Goal: Task Accomplishment & Management: Complete application form

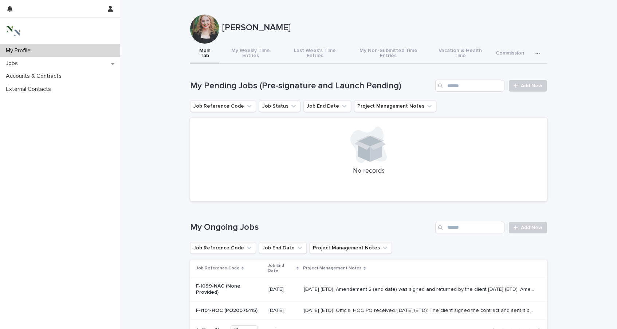
drag, startPoint x: 26, startPoint y: 49, endPoint x: 187, endPoint y: 58, distance: 160.8
click at [26, 49] on p "My Profile" at bounding box center [19, 50] width 33 height 7
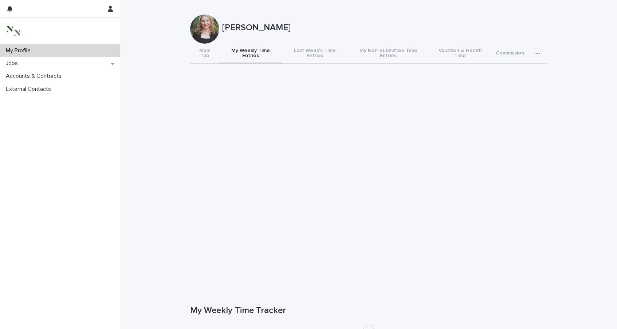
click at [231, 51] on button "My Weekly Time Entries" at bounding box center [250, 54] width 63 height 20
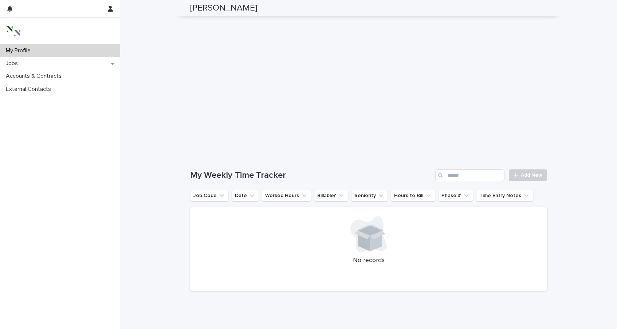
scroll to position [127, 0]
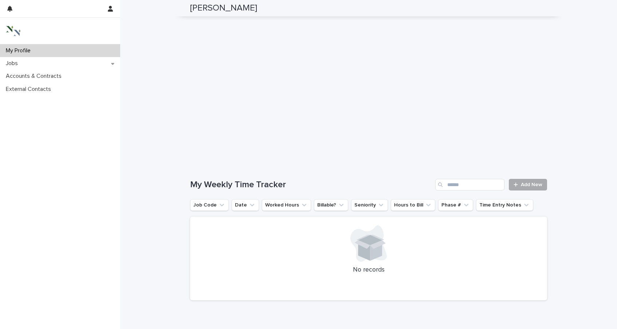
click at [535, 183] on link "Add New" at bounding box center [527, 185] width 38 height 12
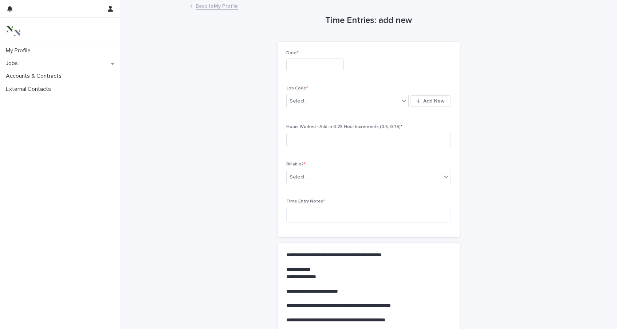
click at [298, 62] on input "text" at bounding box center [315, 65] width 58 height 13
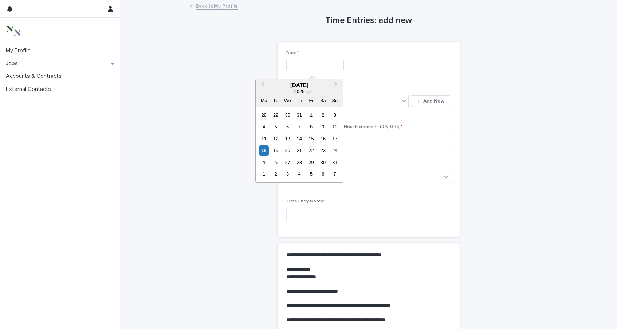
drag, startPoint x: 265, startPoint y: 151, endPoint x: 281, endPoint y: 126, distance: 29.7
click at [265, 151] on div "18" at bounding box center [264, 151] width 10 height 10
type input "**********"
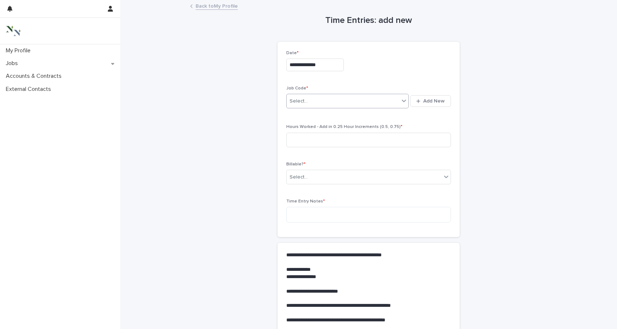
click at [300, 103] on div "Select..." at bounding box center [298, 102] width 18 height 8
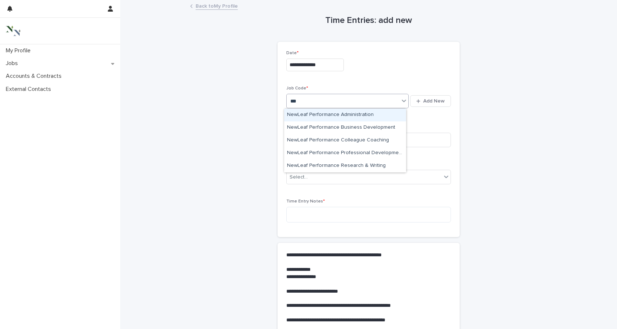
type input "****"
click at [312, 115] on div "NewLeaf Performance Administration" at bounding box center [345, 115] width 122 height 13
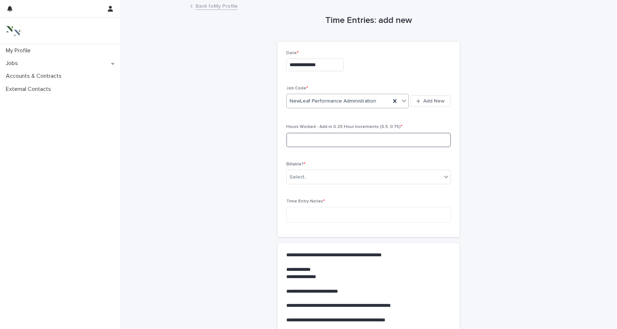
click at [313, 140] on input at bounding box center [368, 140] width 165 height 15
type input "***"
click at [311, 178] on div "Select..." at bounding box center [363, 177] width 155 height 12
drag, startPoint x: 313, startPoint y: 199, endPoint x: 313, endPoint y: 203, distance: 3.7
click at [313, 199] on div "No" at bounding box center [366, 204] width 164 height 13
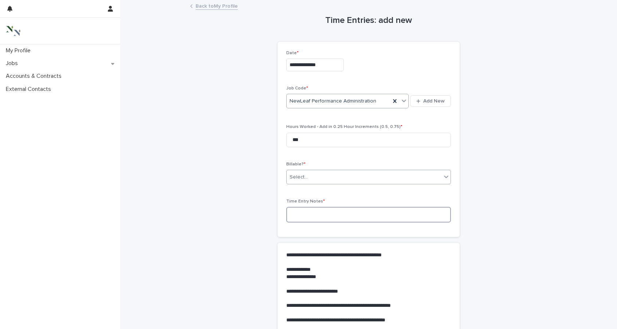
click at [314, 210] on textarea at bounding box center [368, 215] width 165 height 16
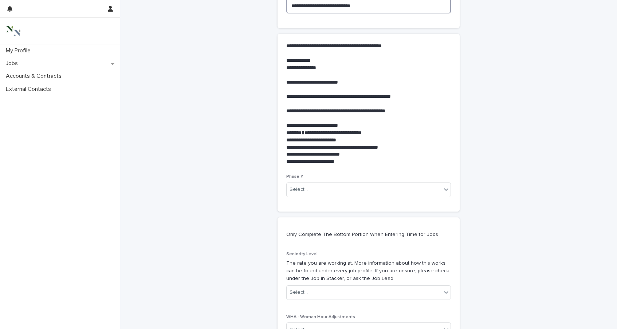
scroll to position [261, 0]
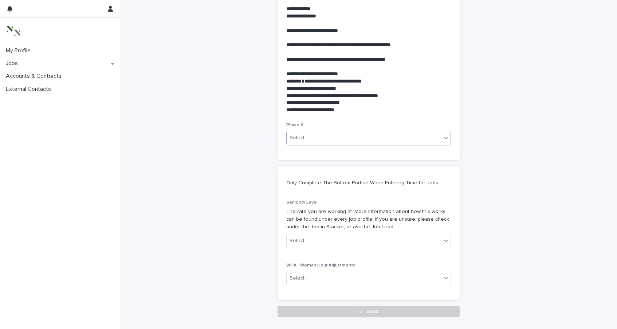
type textarea "**********"
click at [301, 132] on div "Select..." at bounding box center [368, 138] width 165 height 15
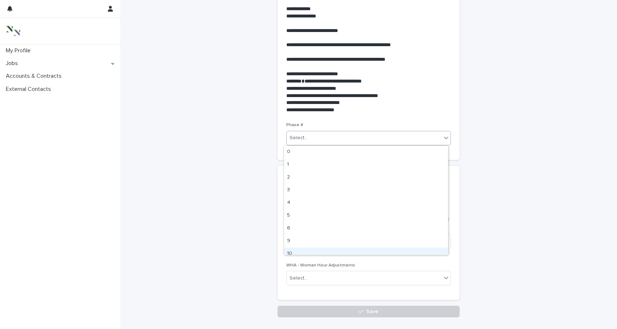
click at [309, 248] on div "10" at bounding box center [366, 254] width 164 height 13
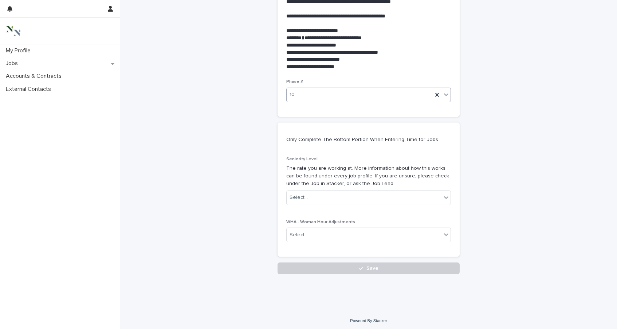
scroll to position [306, 0]
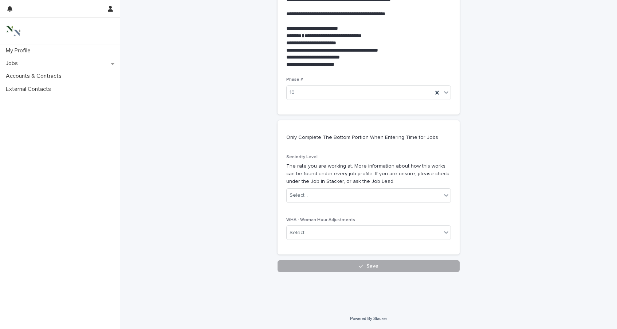
click at [332, 262] on button "Save" at bounding box center [368, 267] width 182 height 12
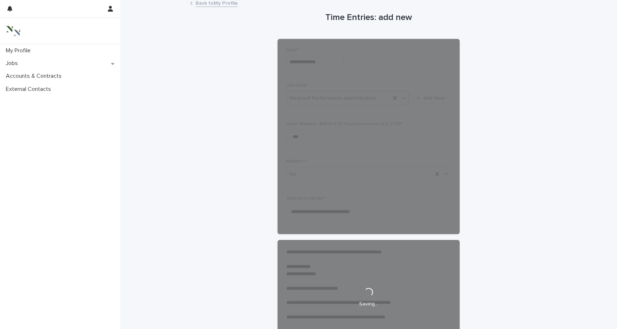
scroll to position [0, 0]
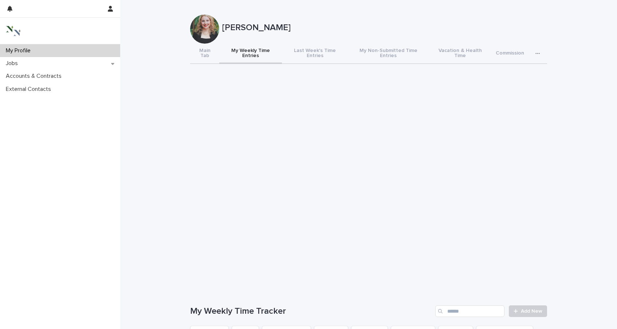
scroll to position [12, 0]
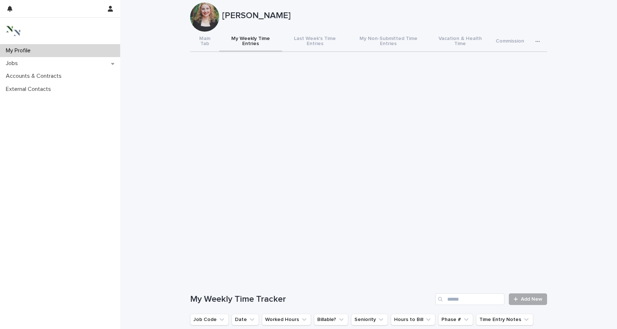
click at [521, 294] on link "Add New" at bounding box center [527, 300] width 38 height 12
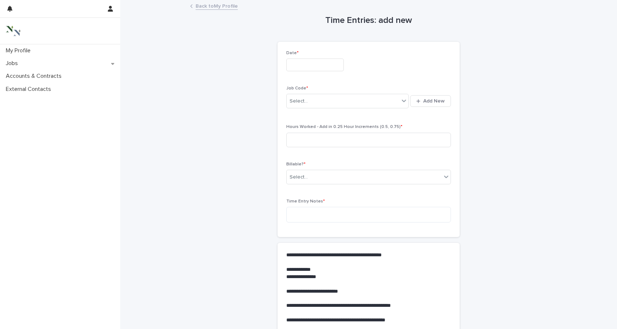
click at [298, 56] on div "Date *" at bounding box center [368, 64] width 165 height 27
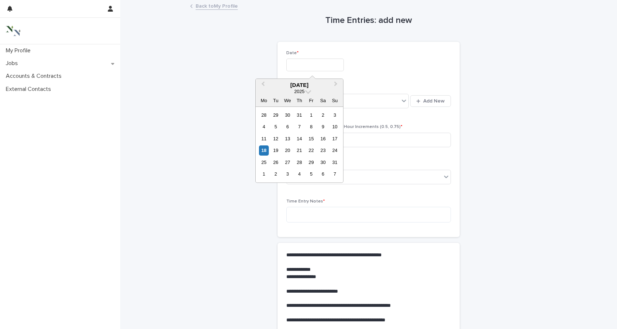
click at [298, 65] on input "text" at bounding box center [315, 65] width 58 height 13
click at [262, 153] on div "18" at bounding box center [264, 151] width 10 height 10
type input "**********"
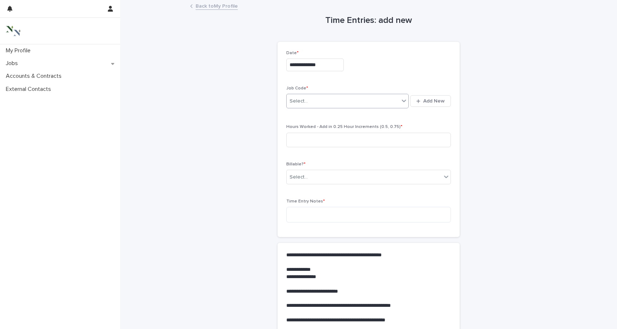
click at [304, 99] on div "Select..." at bounding box center [298, 102] width 18 height 8
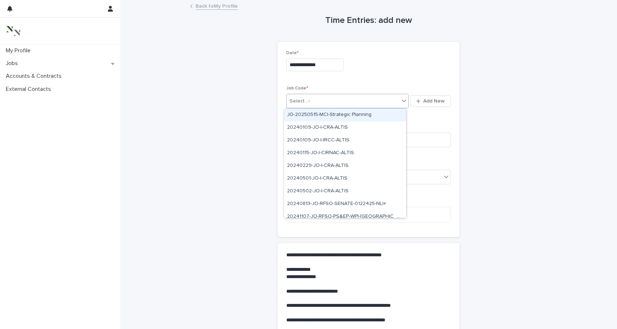
type input "**"
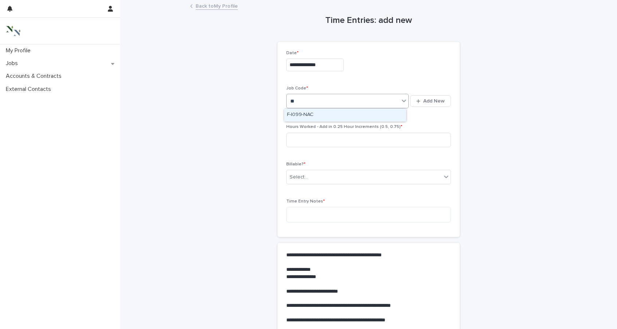
click at [310, 113] on div "F-I099-NAC" at bounding box center [345, 115] width 122 height 13
click at [316, 139] on input at bounding box center [368, 140] width 165 height 15
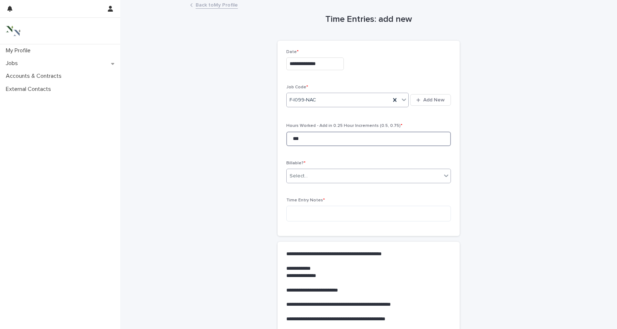
scroll to position [1, 0]
type input "***"
click at [317, 181] on div "Select..." at bounding box center [363, 176] width 155 height 12
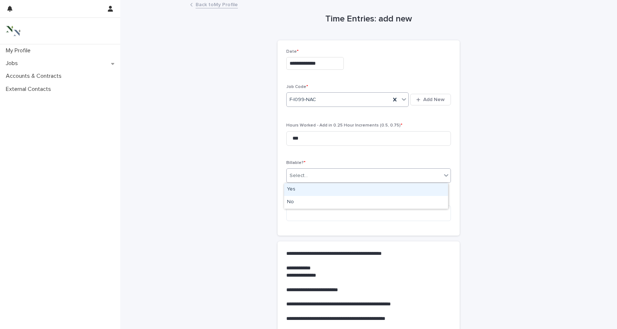
click at [321, 189] on div "Yes" at bounding box center [366, 189] width 164 height 13
click at [324, 207] on textarea at bounding box center [368, 214] width 165 height 16
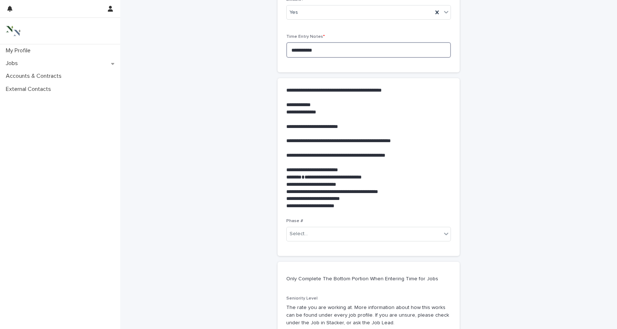
scroll to position [197, 0]
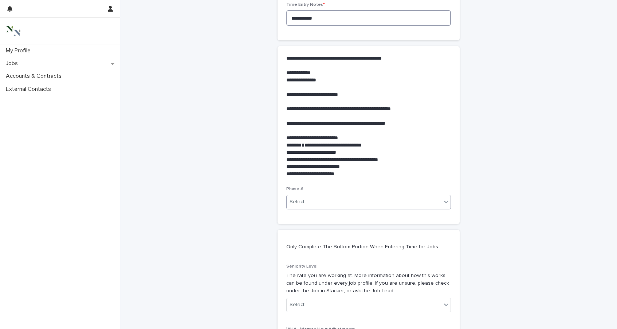
type textarea "**********"
click at [314, 203] on div "Select..." at bounding box center [363, 202] width 155 height 12
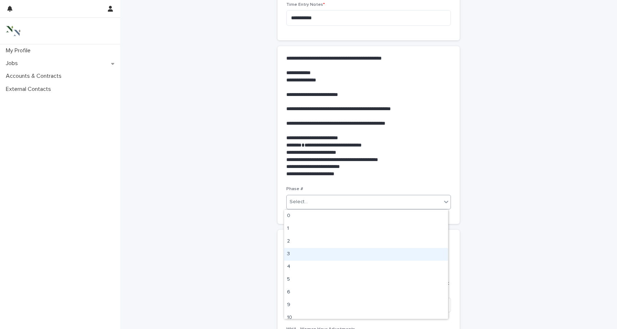
click at [313, 257] on div "3" at bounding box center [366, 254] width 164 height 13
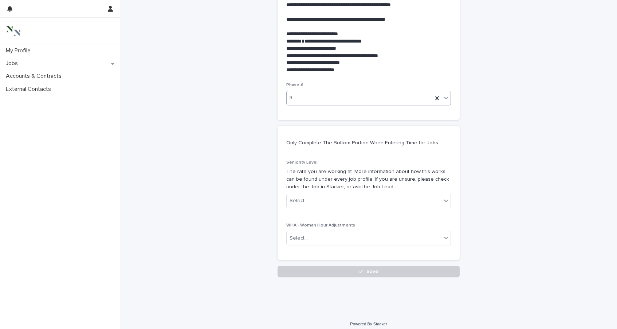
scroll to position [306, 0]
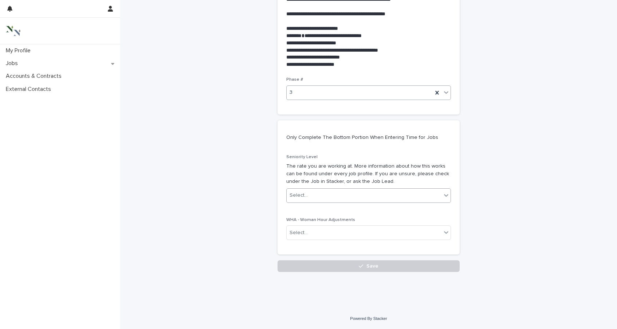
click at [315, 191] on div "Select..." at bounding box center [363, 196] width 155 height 12
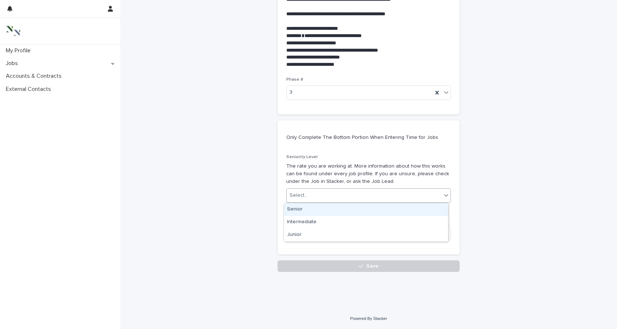
click at [315, 209] on div "Senior" at bounding box center [366, 209] width 164 height 13
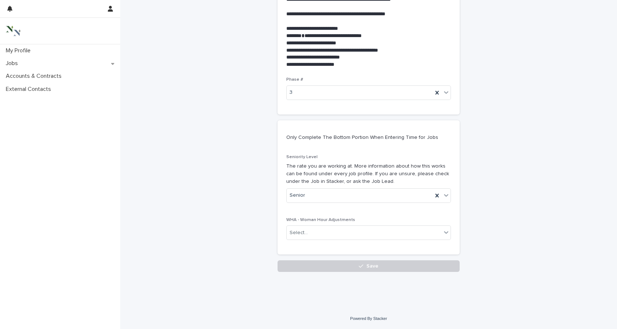
click at [346, 264] on button "Save" at bounding box center [368, 267] width 182 height 12
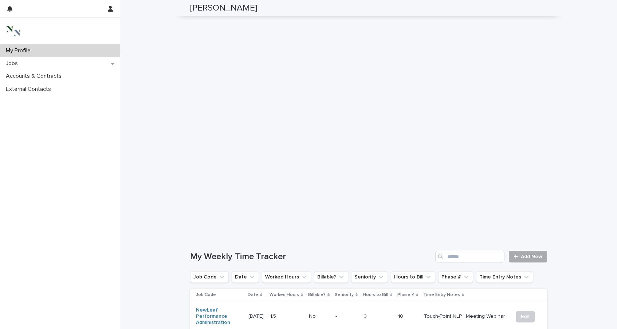
click at [535, 254] on span "Add New" at bounding box center [530, 256] width 21 height 5
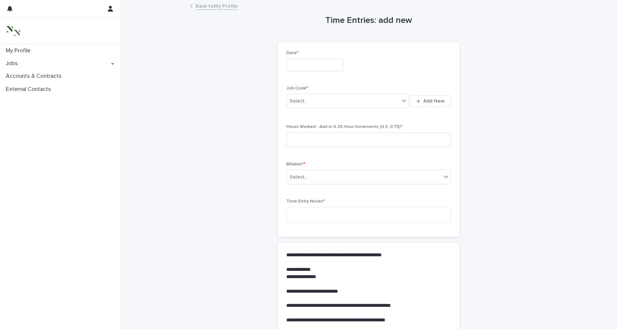
click at [309, 67] on input "text" at bounding box center [315, 65] width 58 height 13
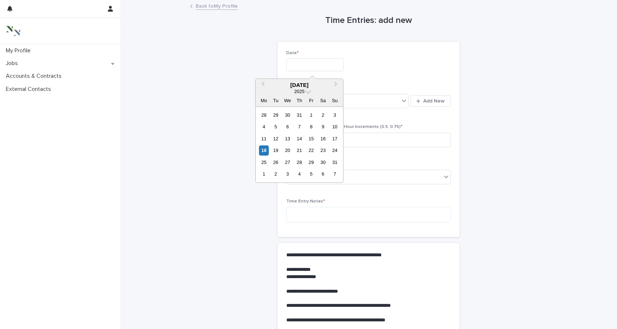
click at [266, 150] on div "18" at bounding box center [264, 151] width 10 height 10
type input "**********"
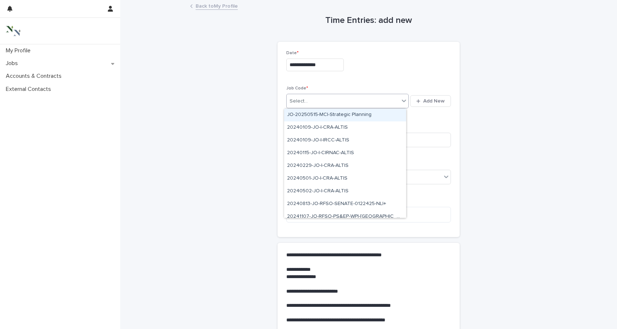
click at [308, 99] on input "text" at bounding box center [308, 101] width 1 height 6
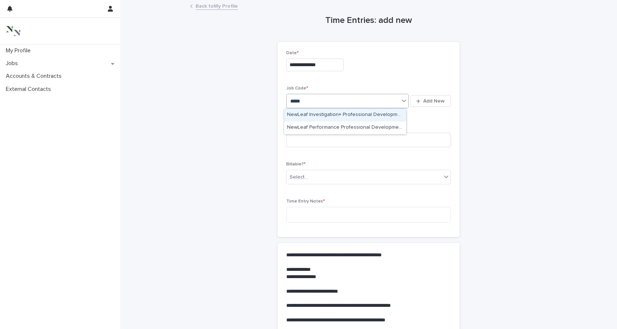
type input "******"
click at [319, 115] on div "NewLeaf Investigation+ Professional Development" at bounding box center [345, 115] width 122 height 13
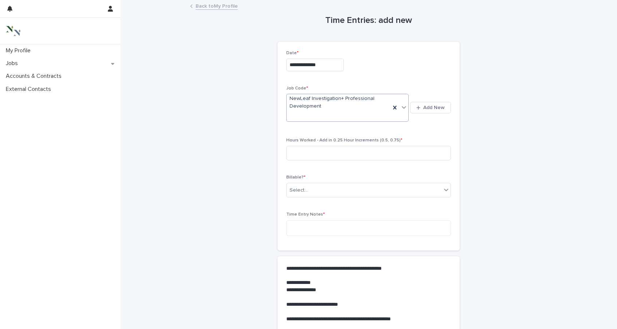
click at [323, 140] on span "Hours Worked - Add in 0.25 Hour Increments (0.5, 0.75) *" at bounding box center [344, 140] width 116 height 4
click at [327, 153] on input at bounding box center [368, 153] width 165 height 15
drag, startPoint x: 309, startPoint y: 154, endPoint x: 284, endPoint y: 154, distance: 24.8
click at [286, 154] on input "****" at bounding box center [368, 153] width 165 height 15
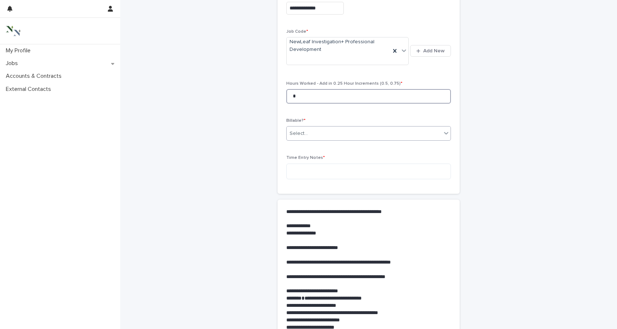
type input "*"
click at [299, 133] on div "Select..." at bounding box center [298, 134] width 18 height 8
click at [303, 159] on div "No" at bounding box center [366, 160] width 164 height 13
click at [303, 169] on textarea at bounding box center [368, 172] width 165 height 16
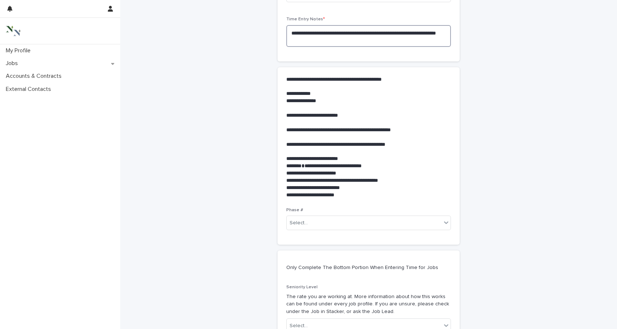
scroll to position [229, 0]
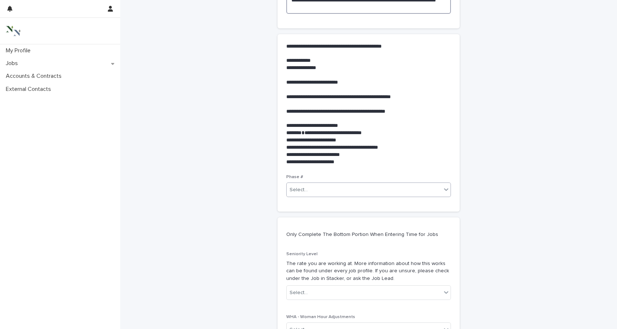
type textarea "**********"
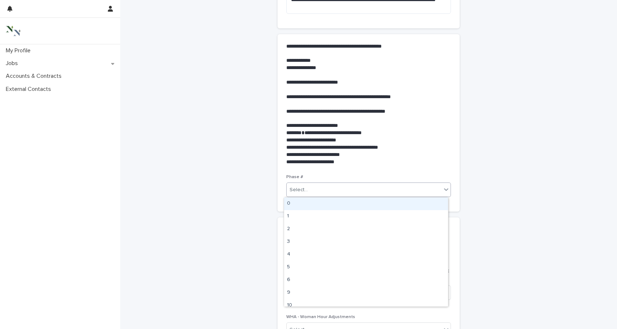
click at [317, 193] on div "Select..." at bounding box center [363, 190] width 155 height 12
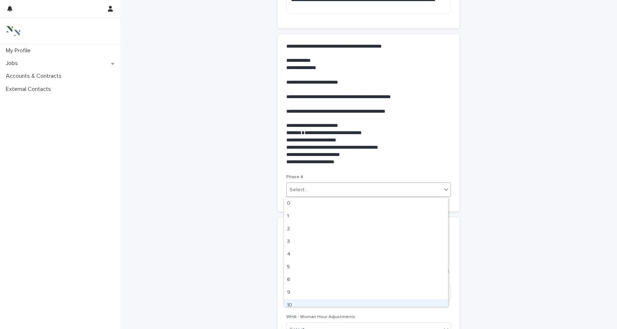
scroll to position [5, 0]
click at [312, 300] on div "10" at bounding box center [366, 300] width 164 height 13
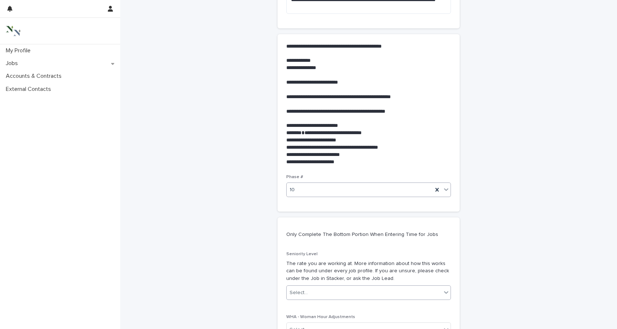
scroll to position [326, 0]
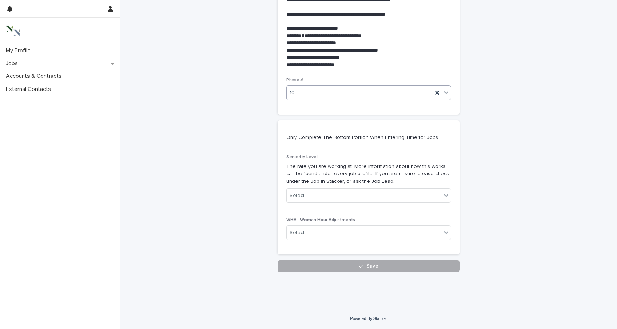
click at [355, 268] on button "Save" at bounding box center [368, 267] width 182 height 12
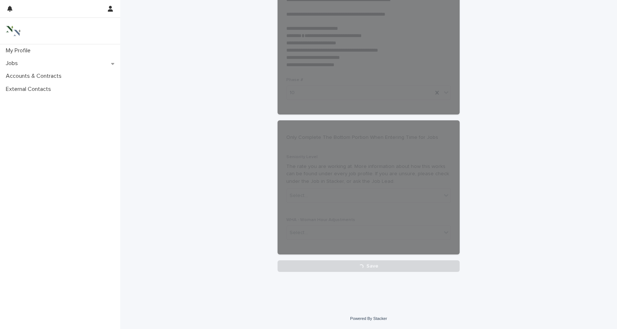
scroll to position [0, 0]
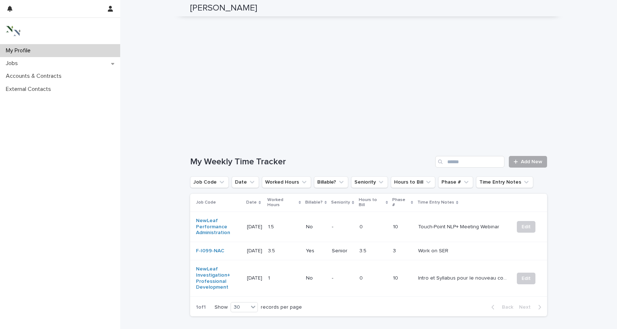
click at [523, 159] on span "Add New" at bounding box center [530, 161] width 21 height 5
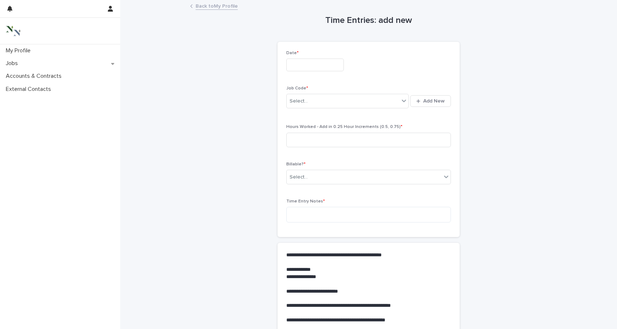
drag, startPoint x: 302, startPoint y: 65, endPoint x: 302, endPoint y: 70, distance: 5.1
click at [302, 65] on input "text" at bounding box center [315, 65] width 58 height 13
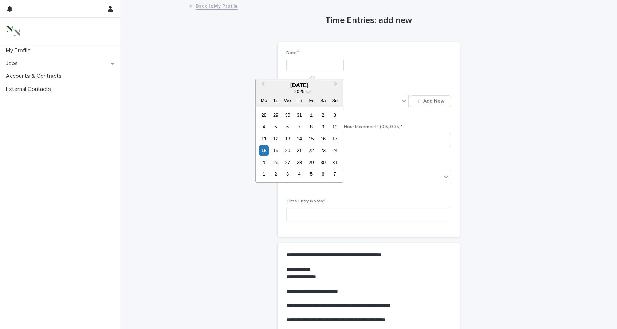
click at [258, 154] on div "18 19 20 21 22 23 24" at bounding box center [299, 151] width 83 height 12
click at [261, 150] on div "18" at bounding box center [264, 151] width 10 height 10
type input "**********"
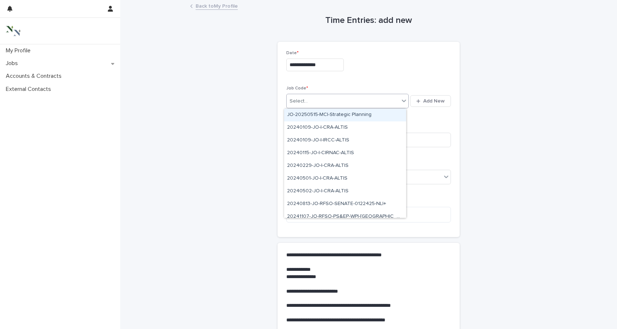
click at [302, 98] on div "Select..." at bounding box center [298, 102] width 18 height 8
type input "***"
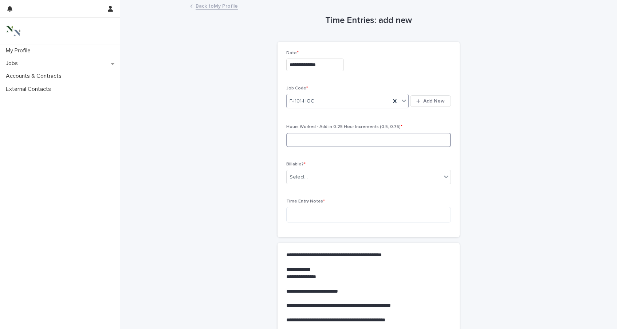
click at [297, 140] on input at bounding box center [368, 140] width 165 height 15
type input "*"
click at [306, 183] on div "Select..." at bounding box center [368, 177] width 165 height 15
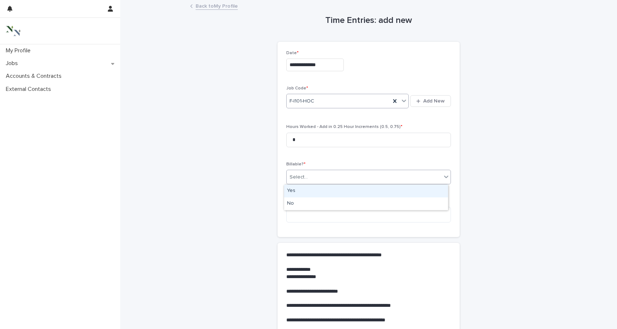
click at [305, 192] on div "Yes" at bounding box center [366, 191] width 164 height 13
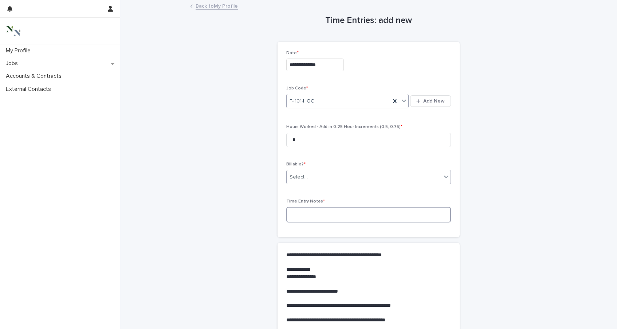
click at [305, 209] on textarea at bounding box center [368, 215] width 165 height 16
type textarea "*"
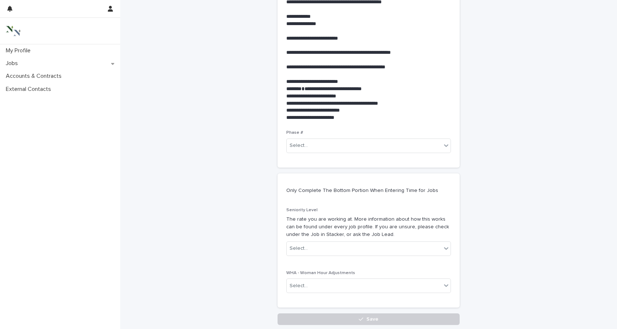
scroll to position [260, 0]
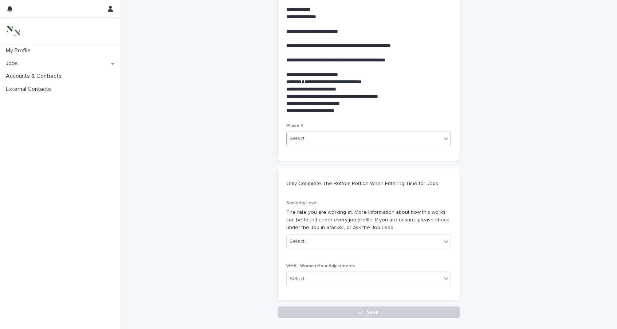
type textarea "**********"
click at [309, 140] on div "Select..." at bounding box center [363, 139] width 155 height 12
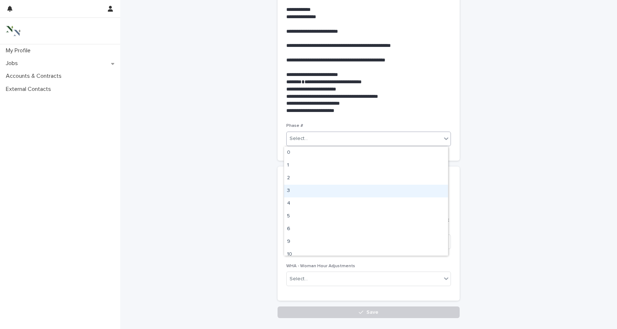
click at [307, 190] on div "3" at bounding box center [366, 191] width 164 height 13
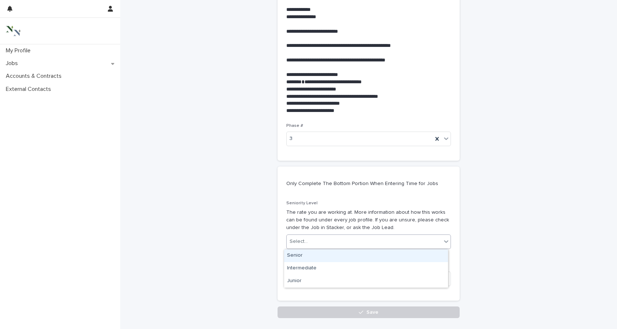
click at [316, 240] on div "Select..." at bounding box center [363, 242] width 155 height 12
click at [314, 254] on div "Senior" at bounding box center [366, 256] width 164 height 13
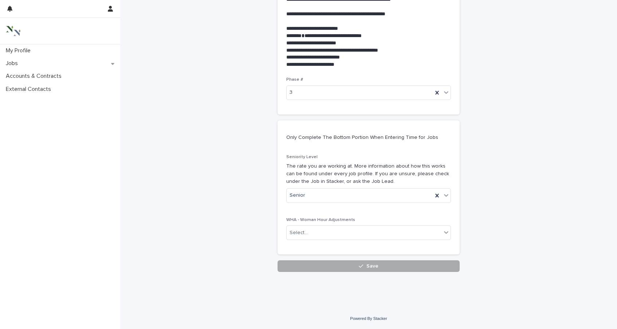
click at [329, 265] on button "Save" at bounding box center [368, 267] width 182 height 12
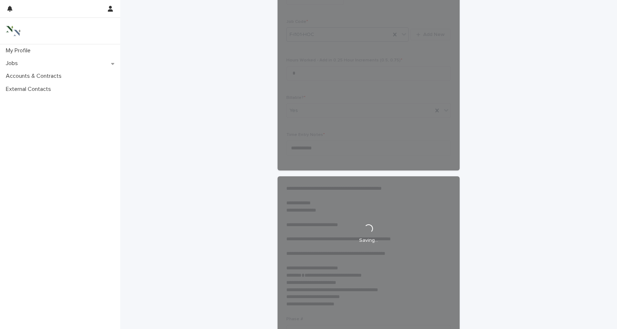
scroll to position [0, 0]
